Goal: Find specific page/section: Find specific page/section

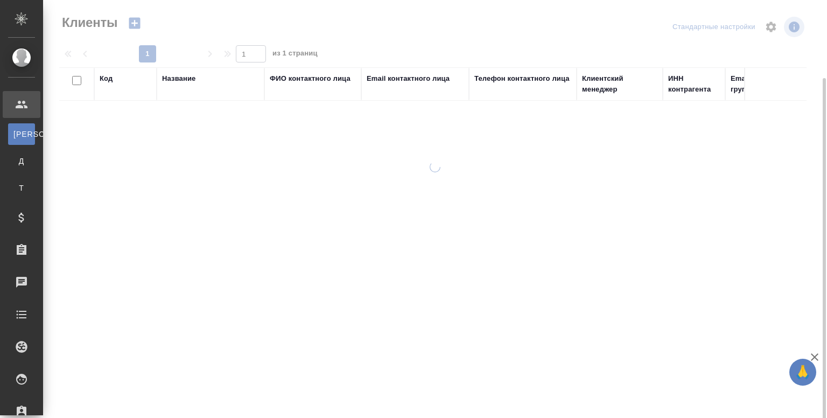
select select "RU"
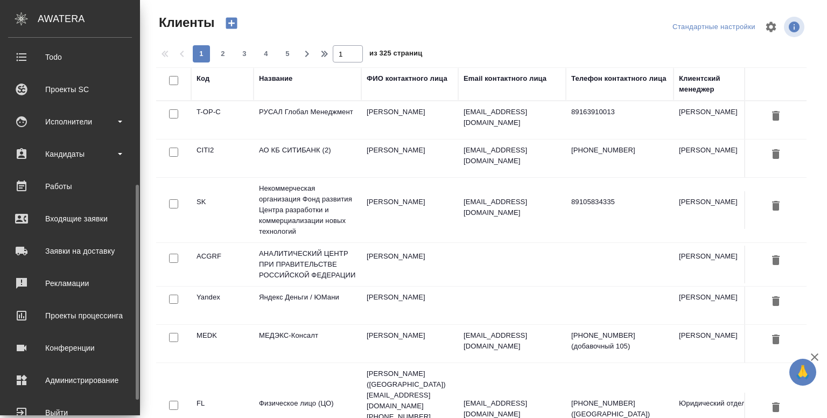
scroll to position [284, 0]
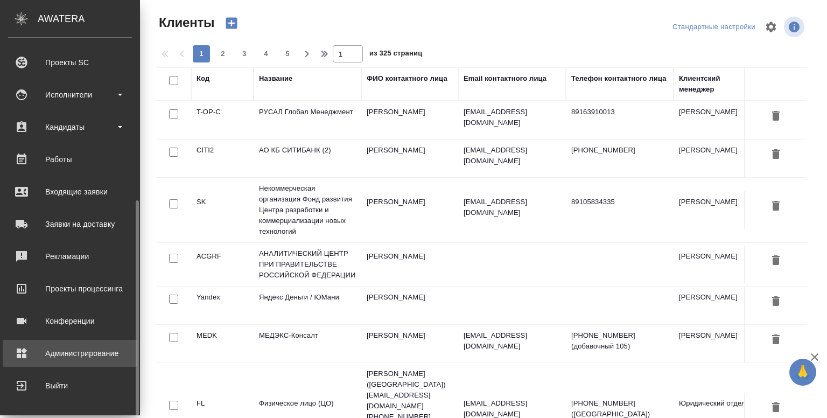
click at [62, 352] on div "Администрирование" at bounding box center [70, 353] width 124 height 16
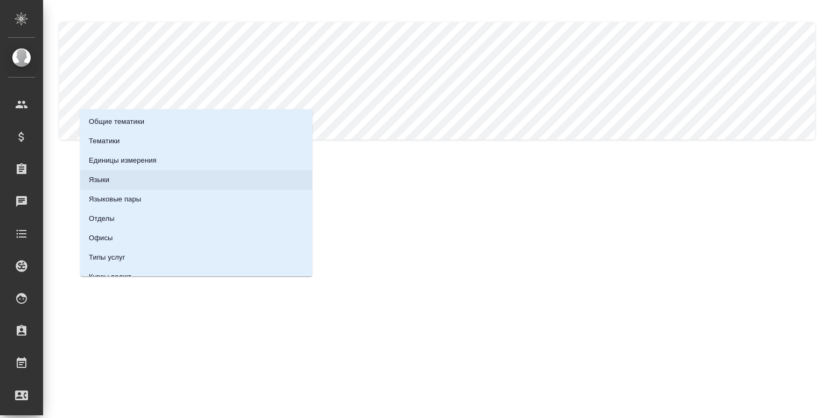
click at [187, 179] on li "Языки" at bounding box center [196, 179] width 232 height 19
